Goal: Task Accomplishment & Management: Use online tool/utility

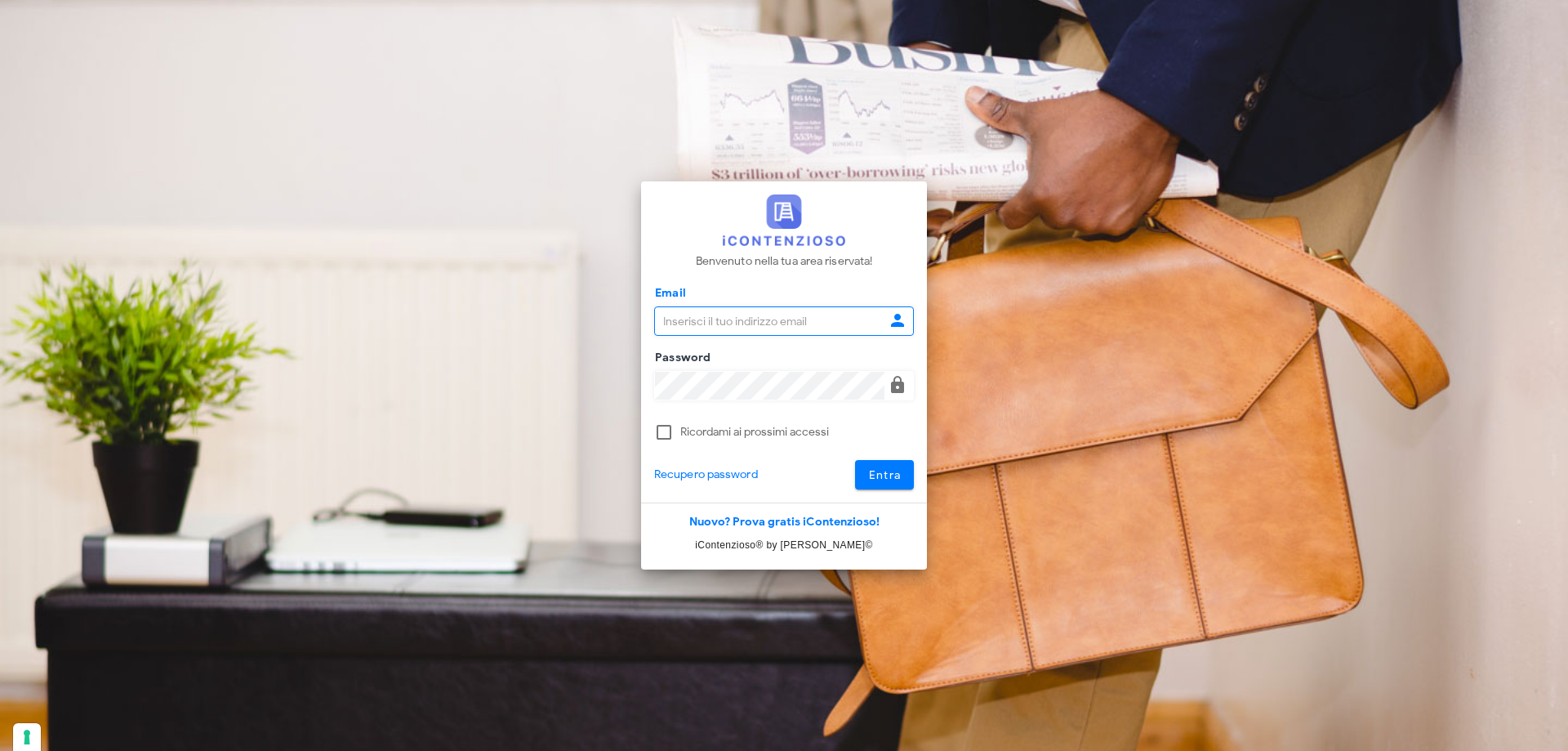
click at [726, 315] on input "Email" at bounding box center [769, 320] width 229 height 27
type input "giulia.mandolesi@mandolesi.it"
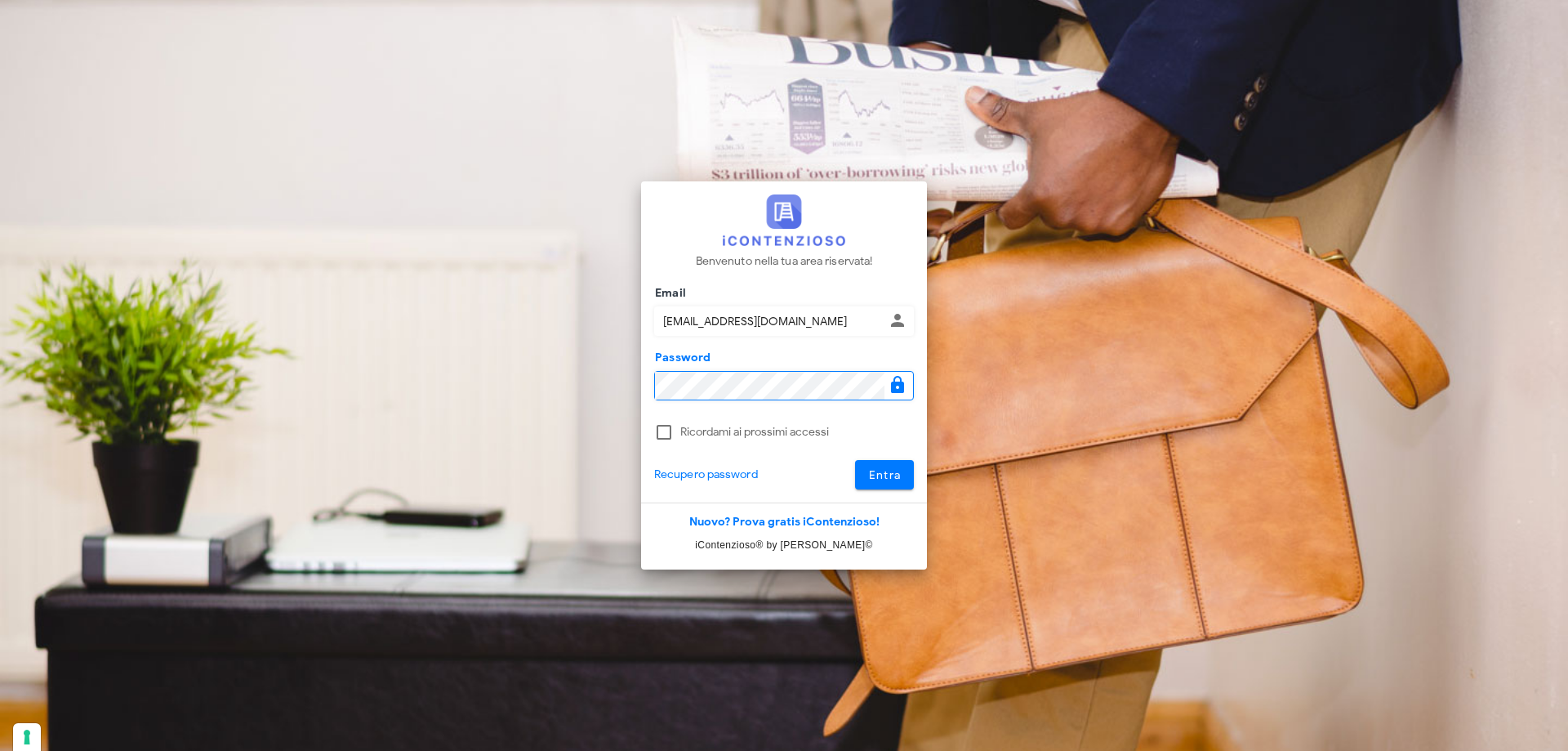
click at [855, 460] on button "Entra" at bounding box center [884, 474] width 59 height 29
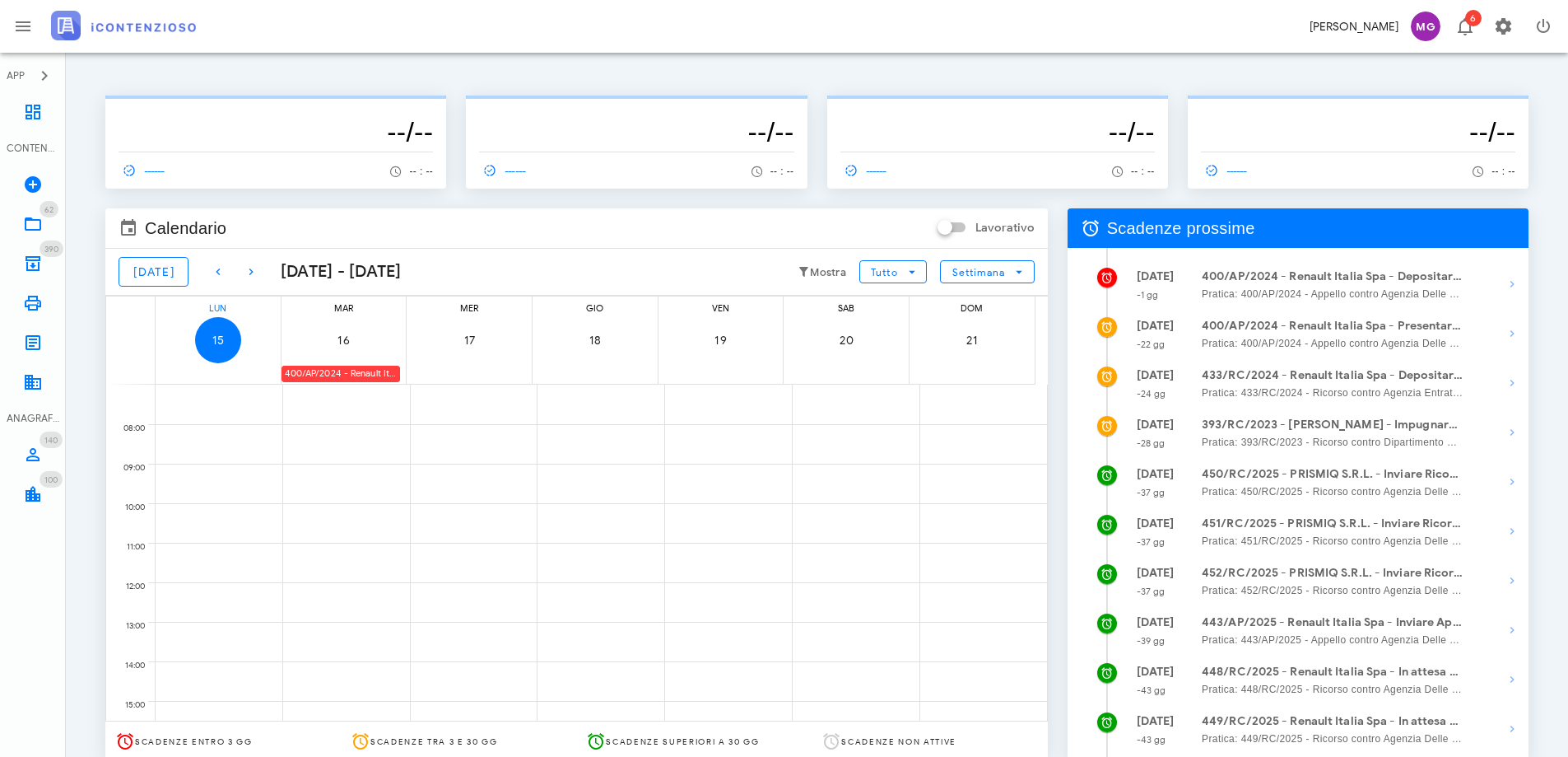
click at [309, 378] on div "400/AP/2024 - Renault Italia Spa - Depositare Documenti per Udienza" at bounding box center [341, 374] width 119 height 16
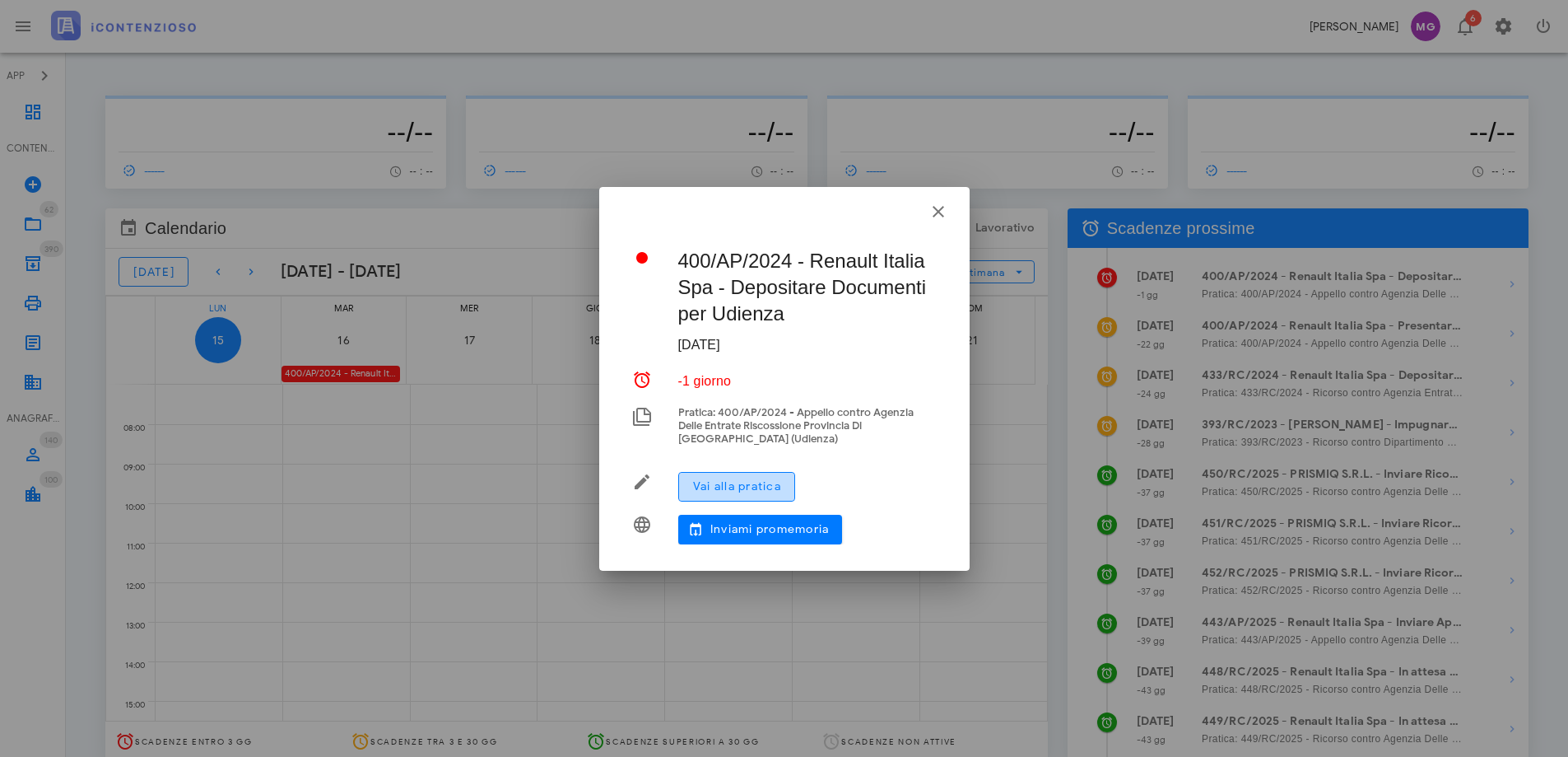
click at [737, 491] on span "Vai alla pratica" at bounding box center [737, 486] width 89 height 14
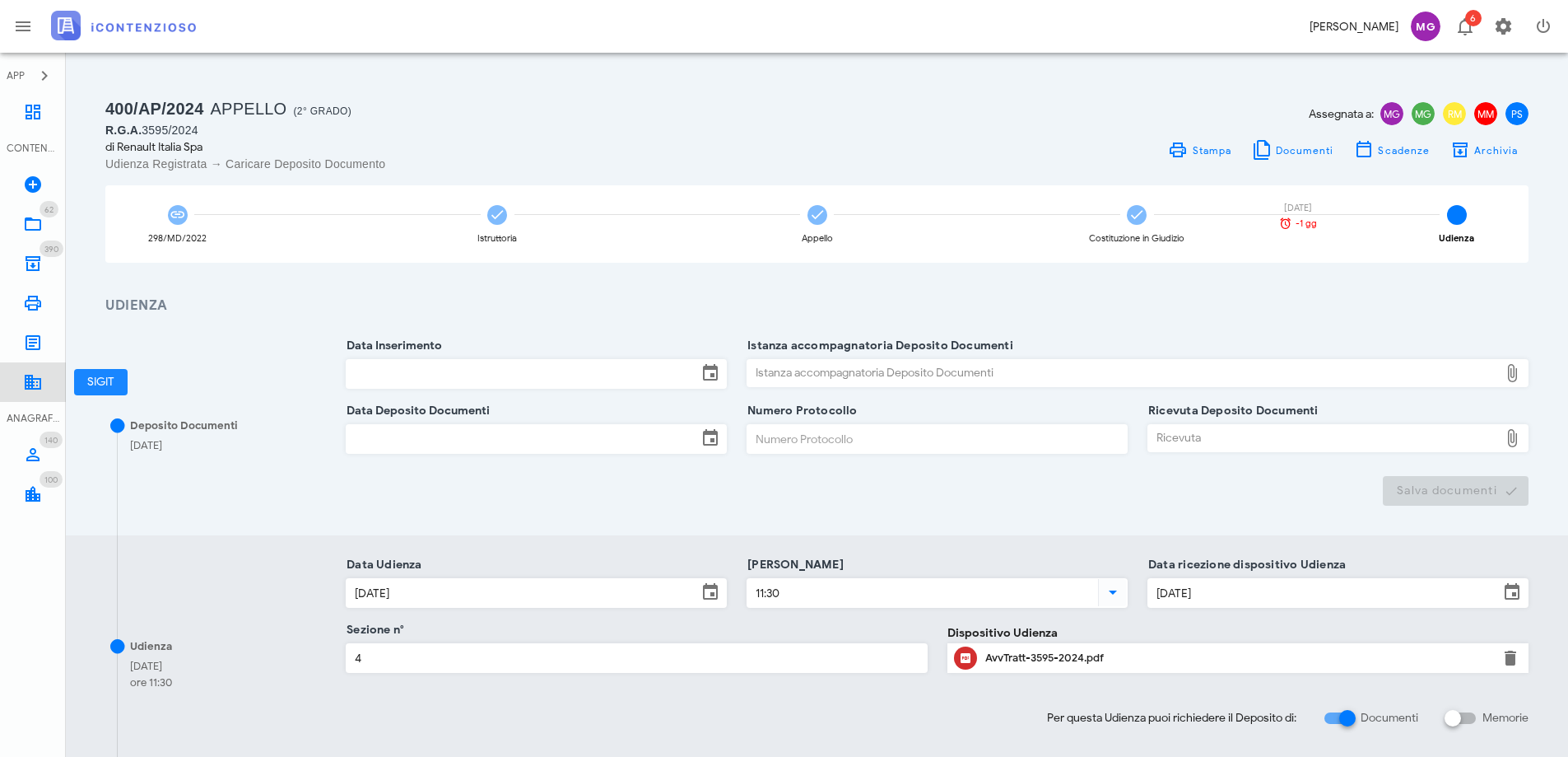
click at [33, 388] on icon at bounding box center [33, 382] width 20 height 20
click at [527, 383] on input "Data Inserimento" at bounding box center [521, 374] width 350 height 28
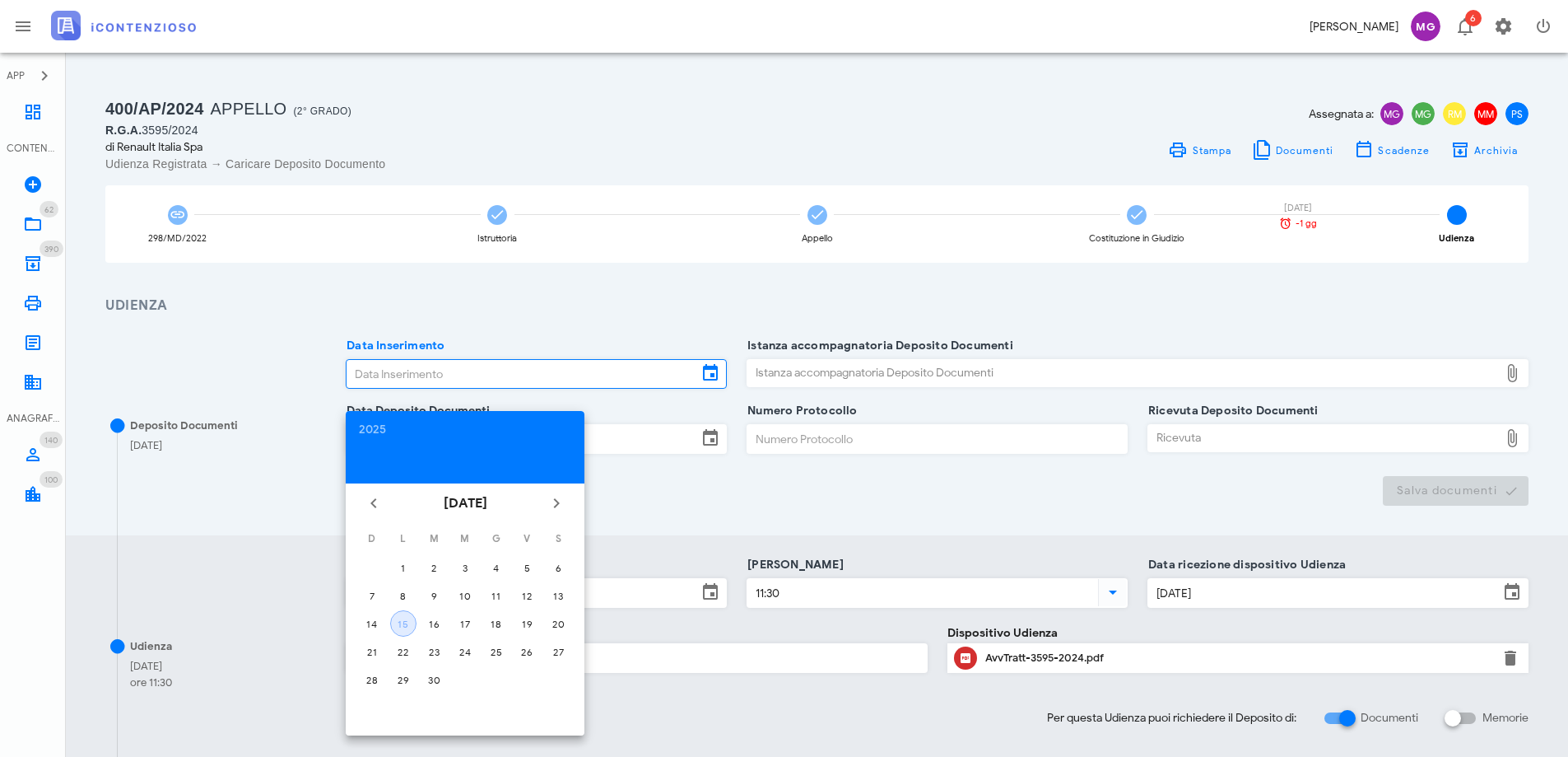
click at [403, 628] on div "15" at bounding box center [404, 624] width 25 height 12
type input "15/09/2025"
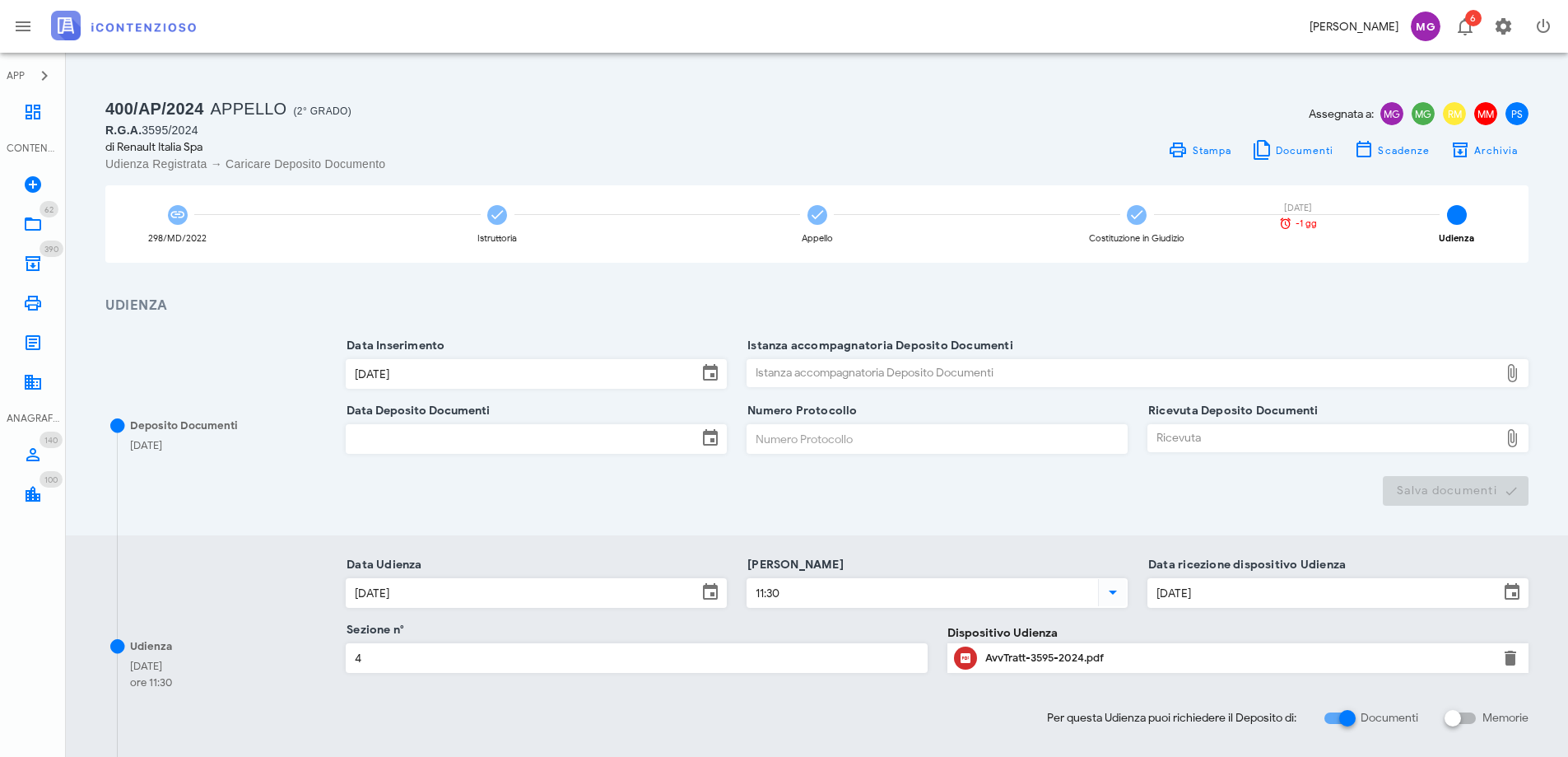
click at [886, 380] on div "Istanza accompagnatoria Deposito Documenti" at bounding box center [1122, 374] width 751 height 27
type input "C:\fakepath\Renault Italia SpA Memoria 400AP.pdf"
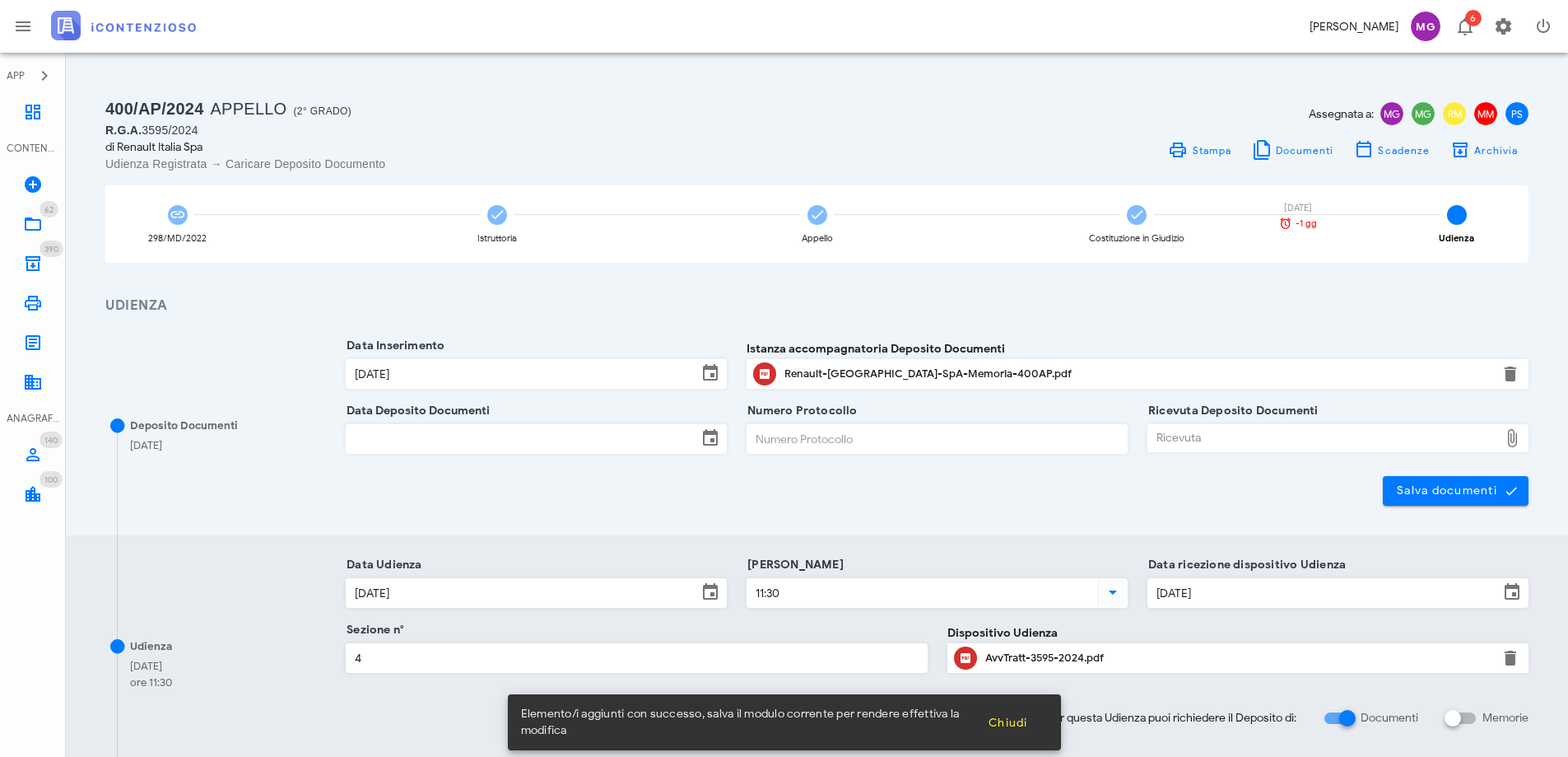
click at [416, 438] on input "Data Deposito Documenti" at bounding box center [521, 438] width 350 height 28
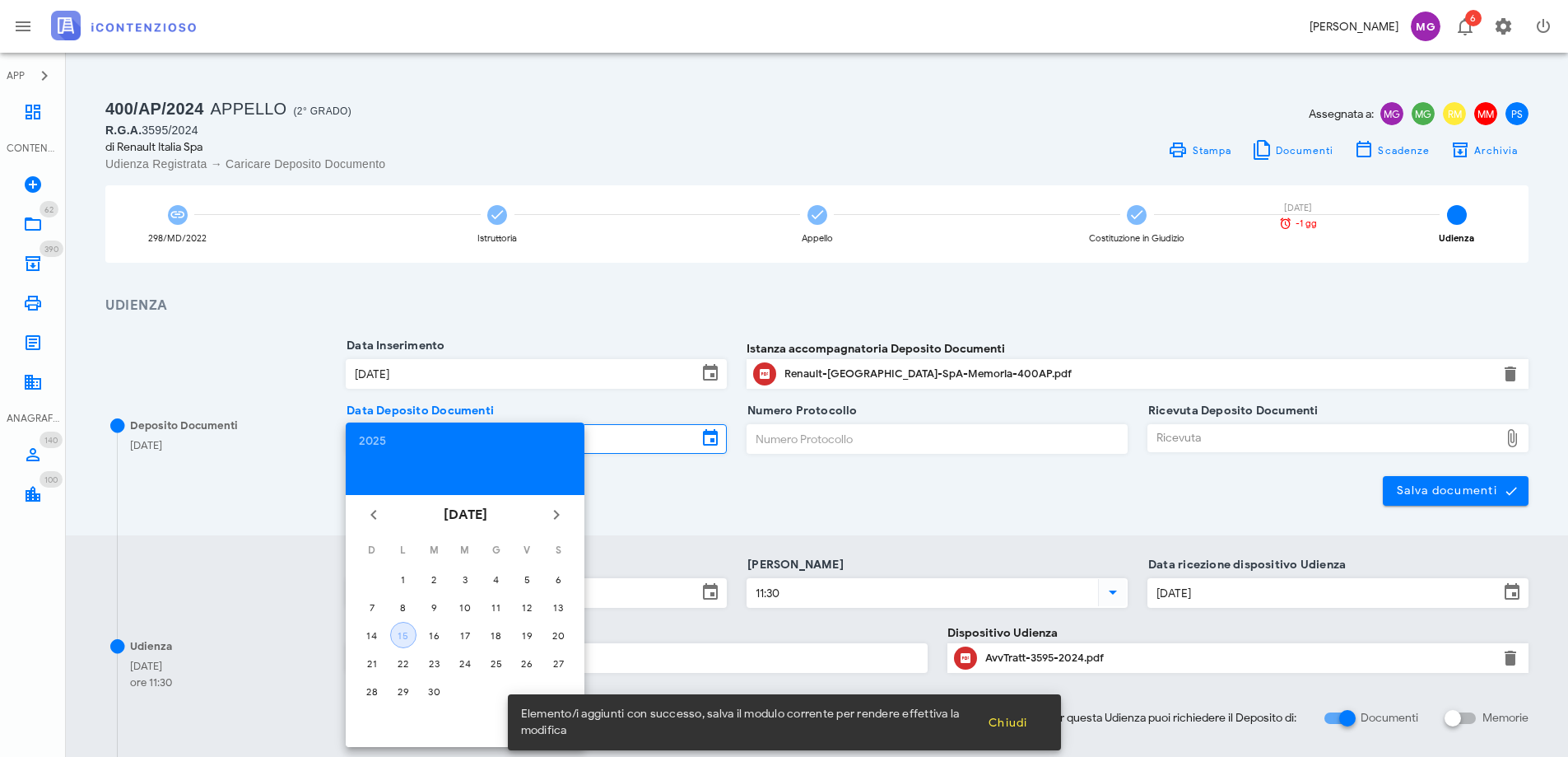
click at [406, 633] on div "15" at bounding box center [404, 635] width 25 height 12
type input "[DATE]"
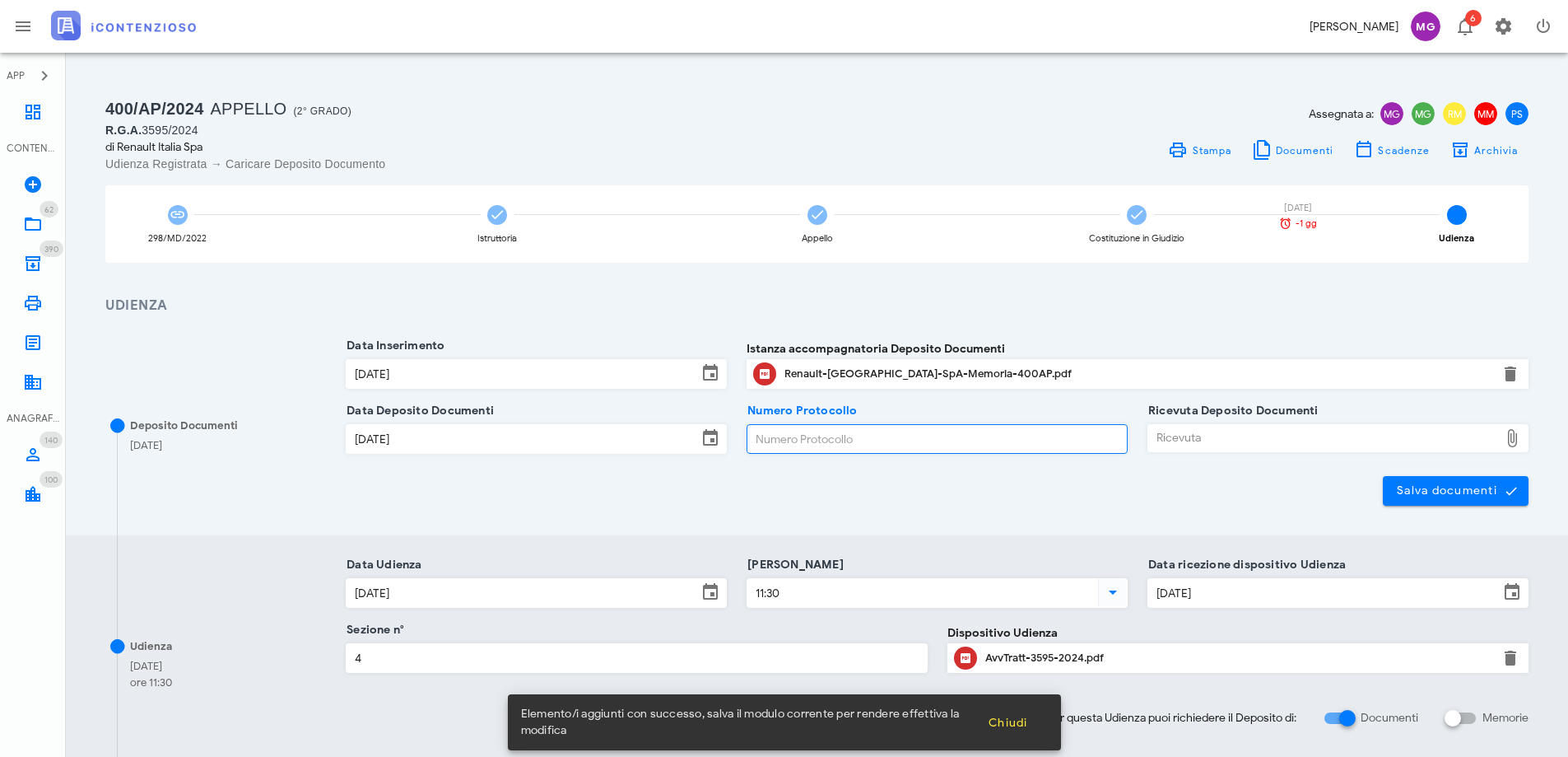
click at [787, 438] on input "Numero Protocollo" at bounding box center [937, 438] width 380 height 28
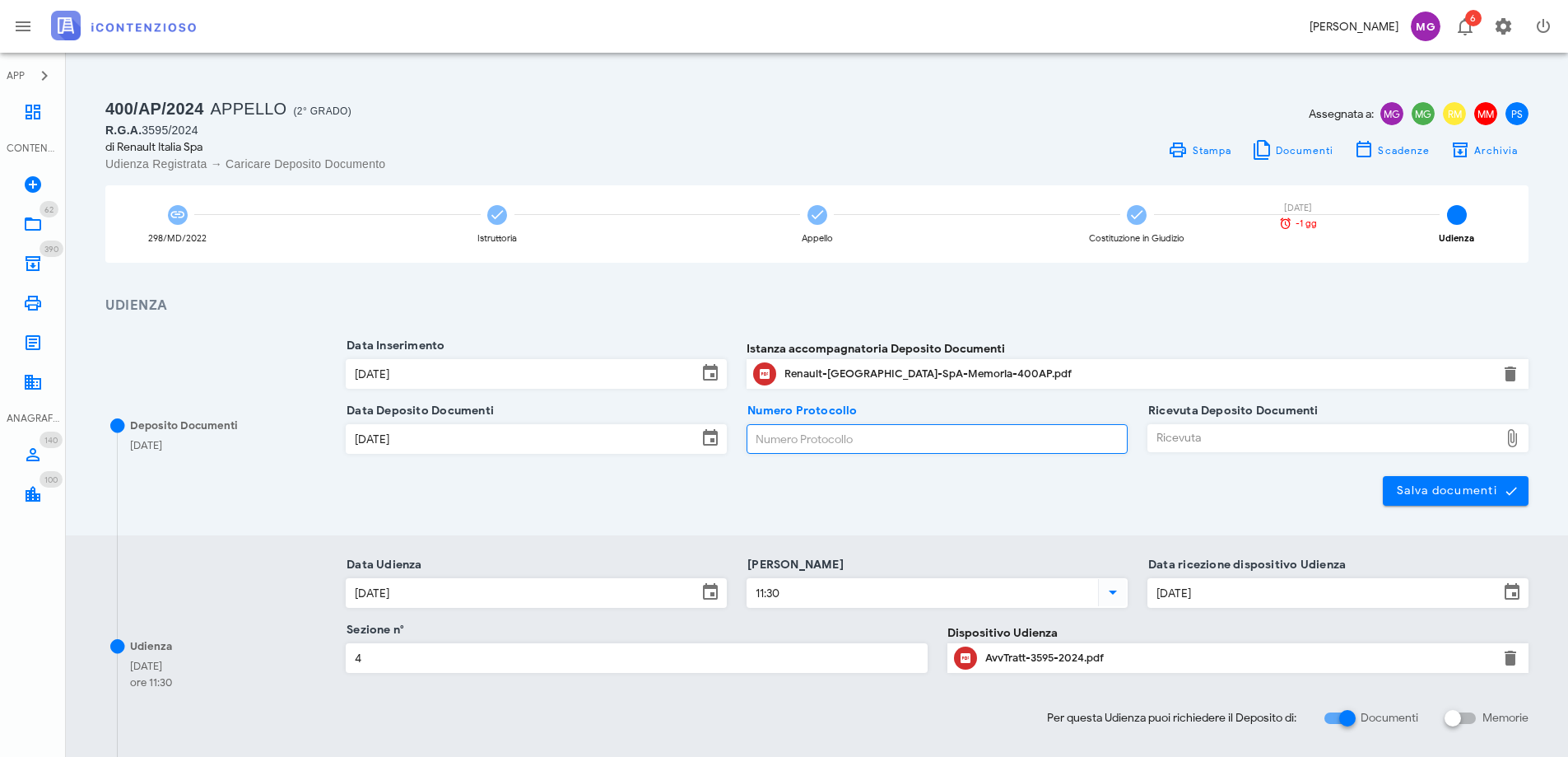
click at [1191, 437] on div "Ricevuta" at bounding box center [1323, 438] width 350 height 27
type input "C:\fakepath\Ricevuta_NIR_D-3661264-2025.pdf"
paste input "D-3661264/2025"
type input "D-3661264/2025"
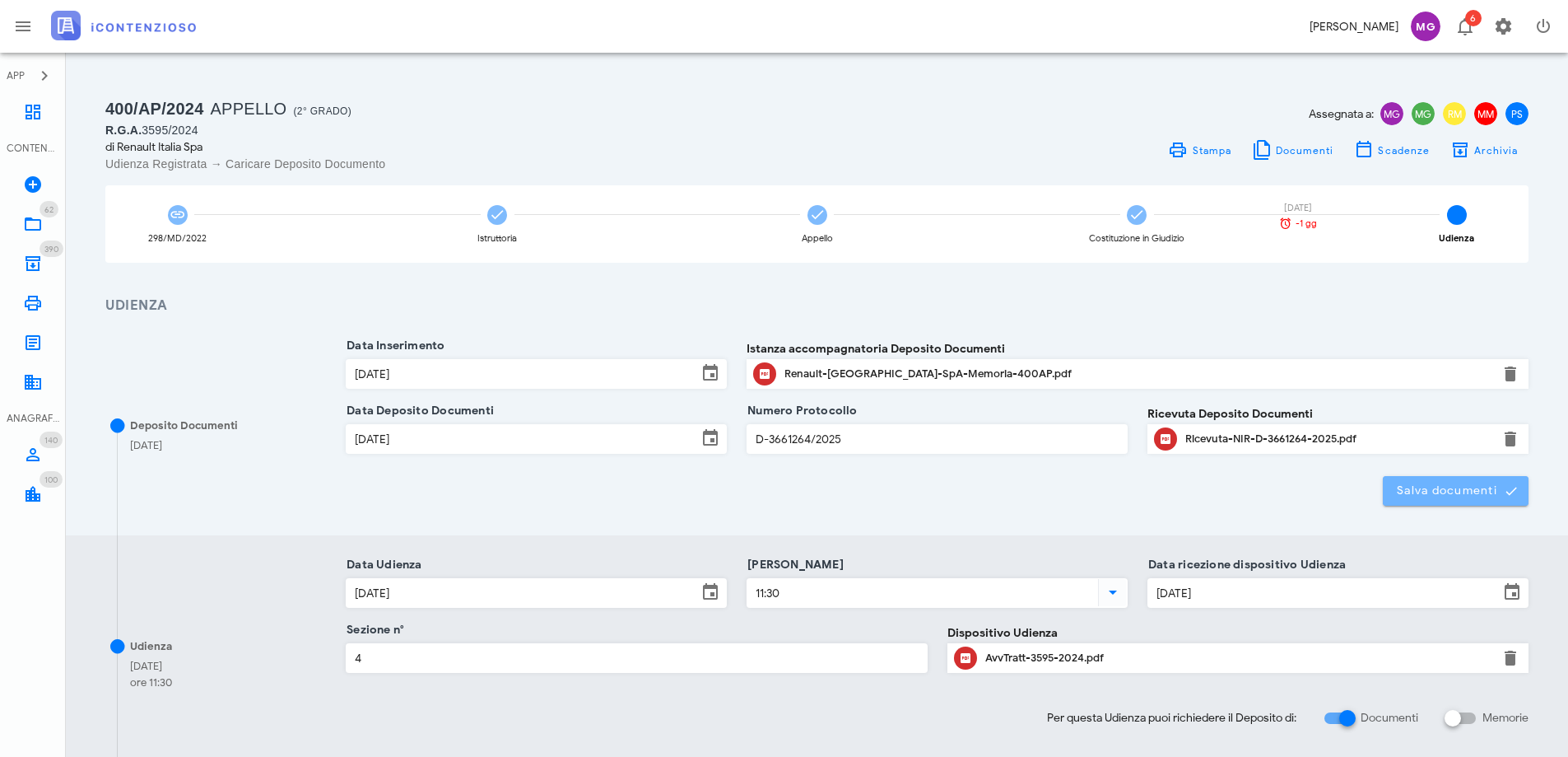
click at [1452, 484] on span "Salva documenti" at bounding box center [1456, 490] width 119 height 15
click at [23, 218] on icon at bounding box center [33, 224] width 20 height 20
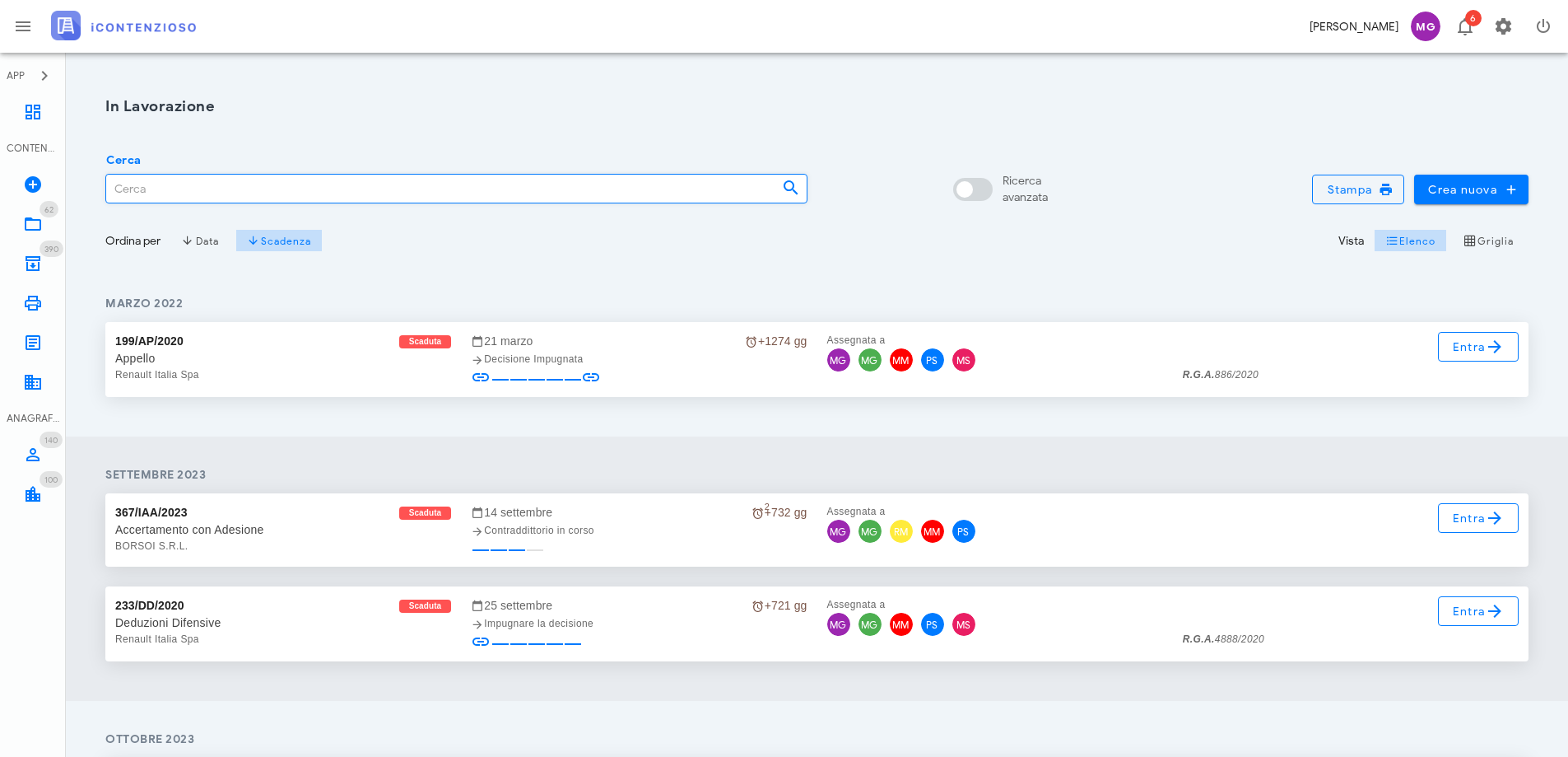
click at [244, 190] on input "Cerca" at bounding box center [437, 188] width 662 height 28
type input "400"
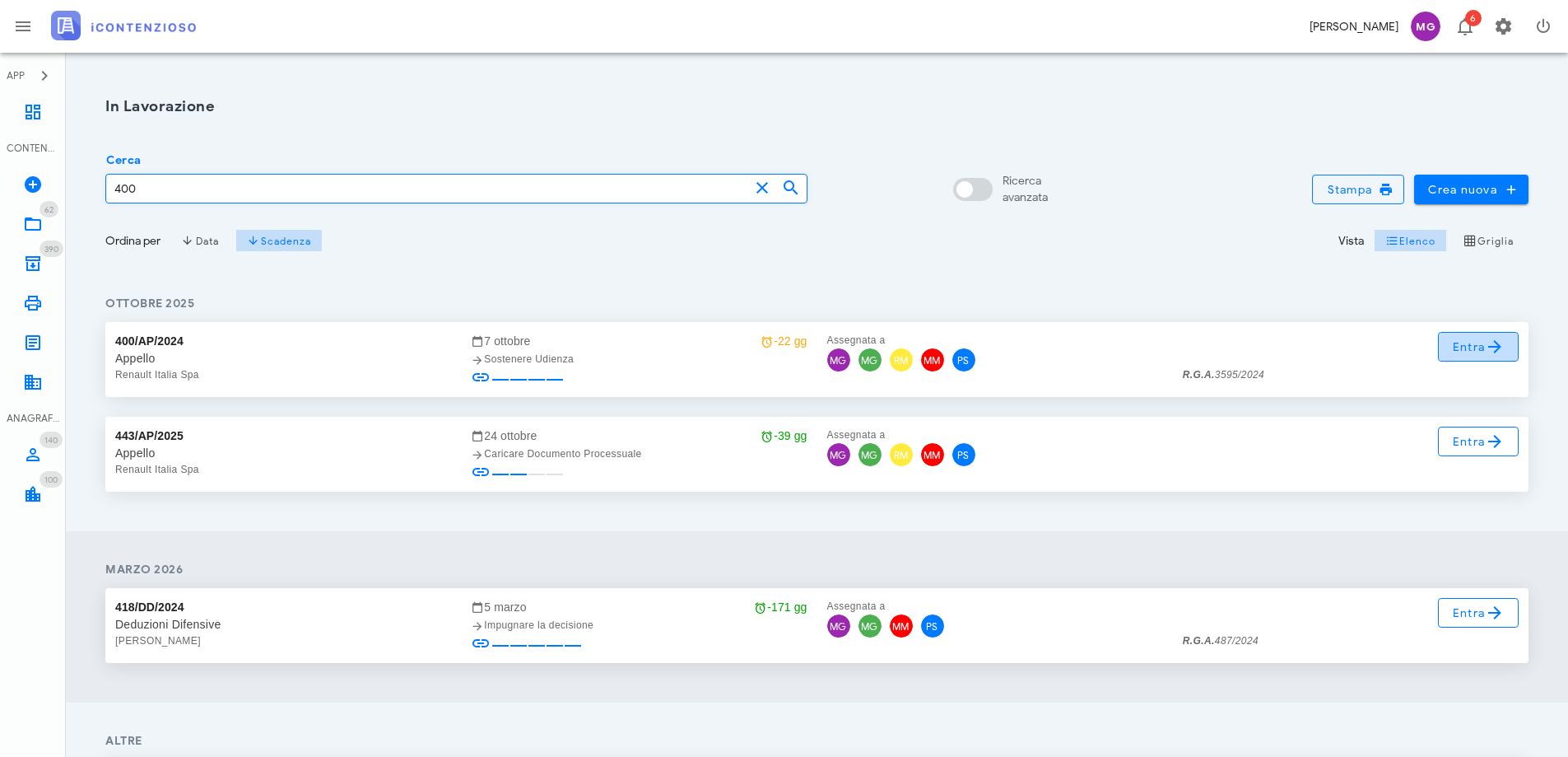
click at [1471, 350] on span "Entra" at bounding box center [1479, 347] width 53 height 20
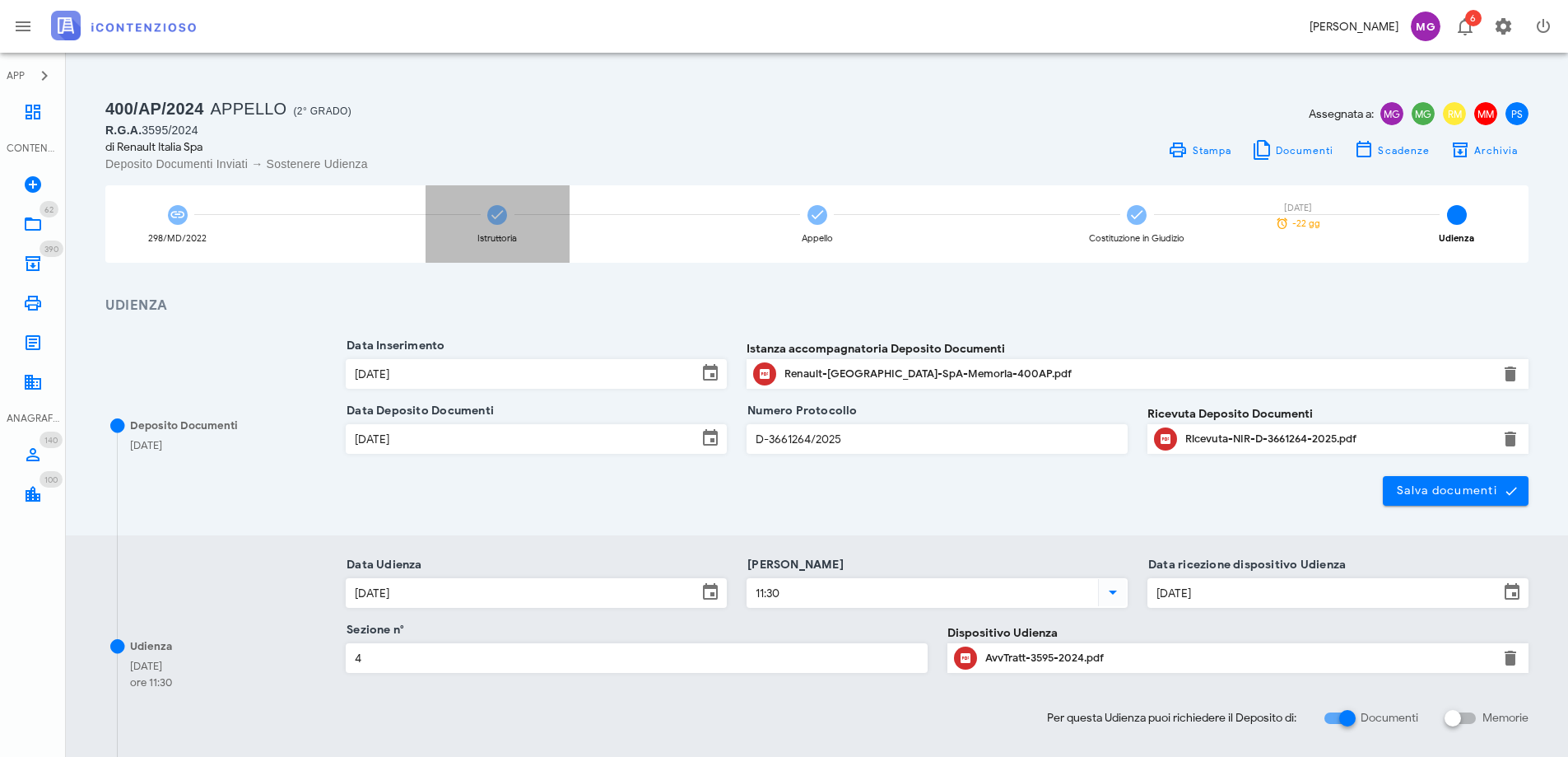
click at [502, 241] on div "Istruttoria" at bounding box center [497, 238] width 39 height 9
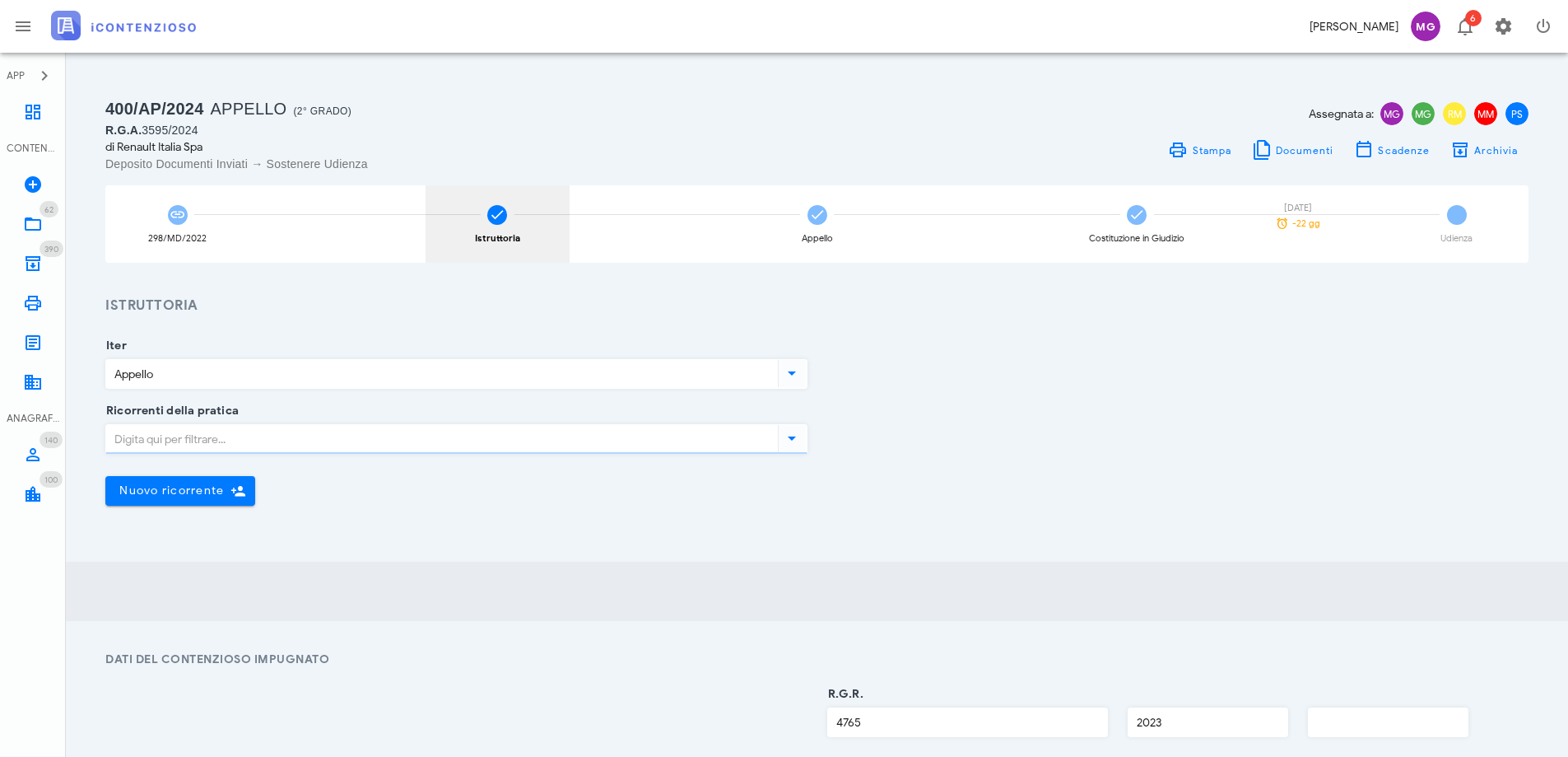
type input "Sentenza"
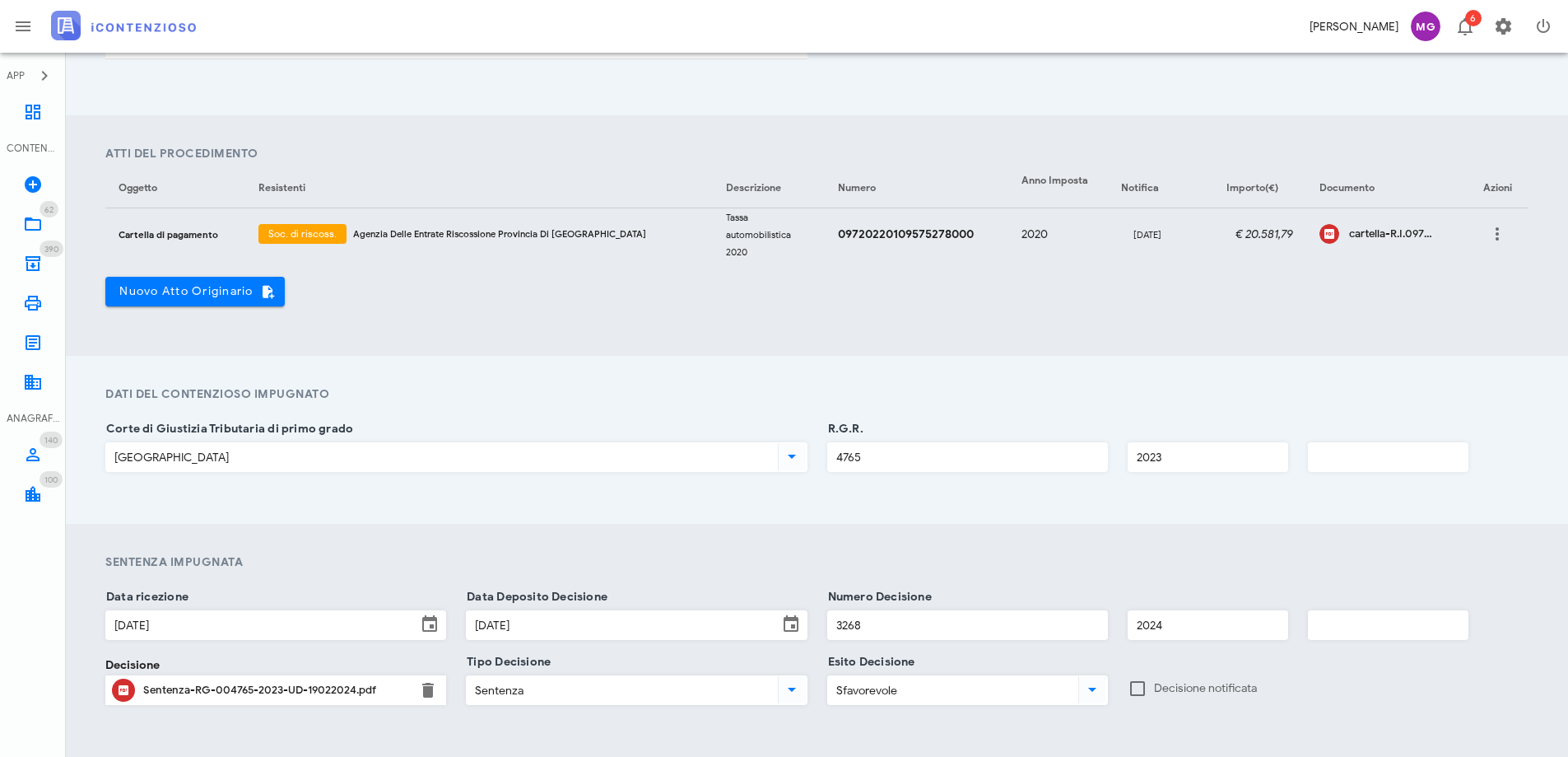
scroll to position [576, 0]
